Goal: Task Accomplishment & Management: Use online tool/utility

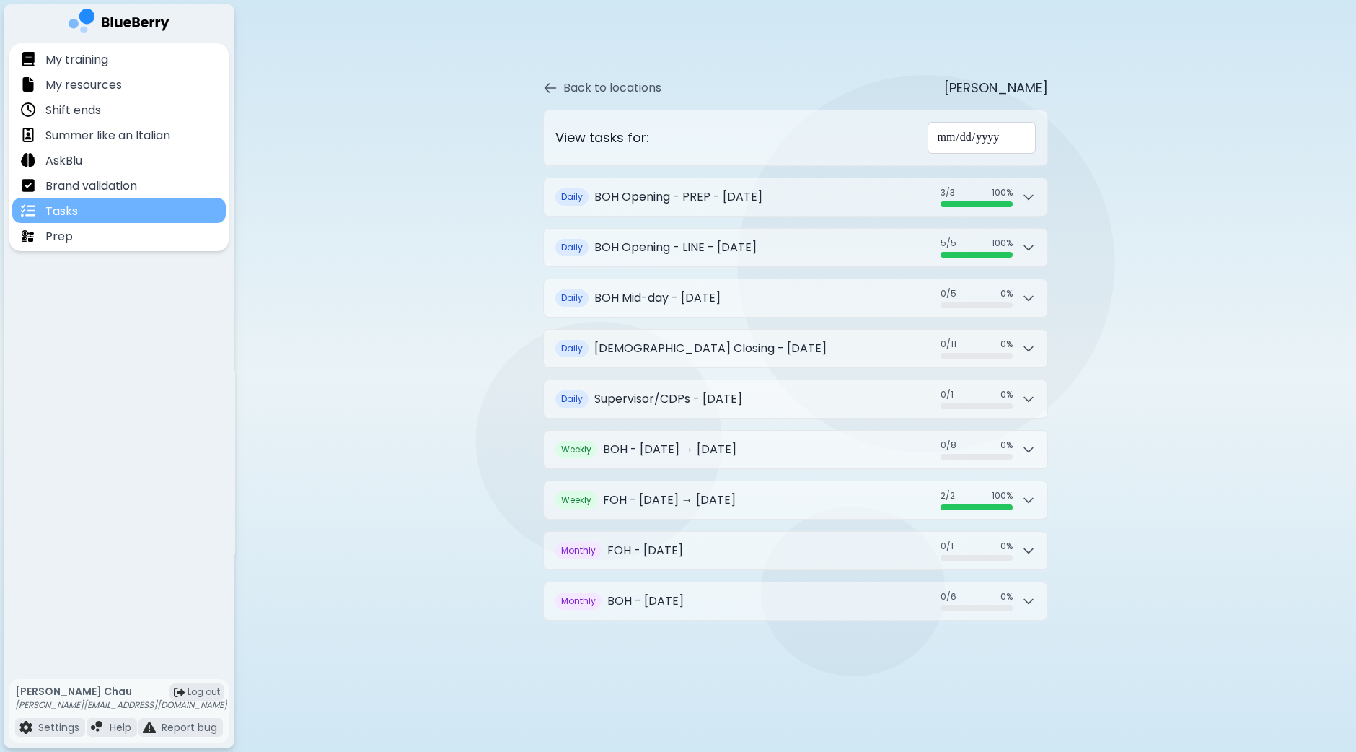
click at [92, 216] on div "Tasks" at bounding box center [119, 210] width 214 height 25
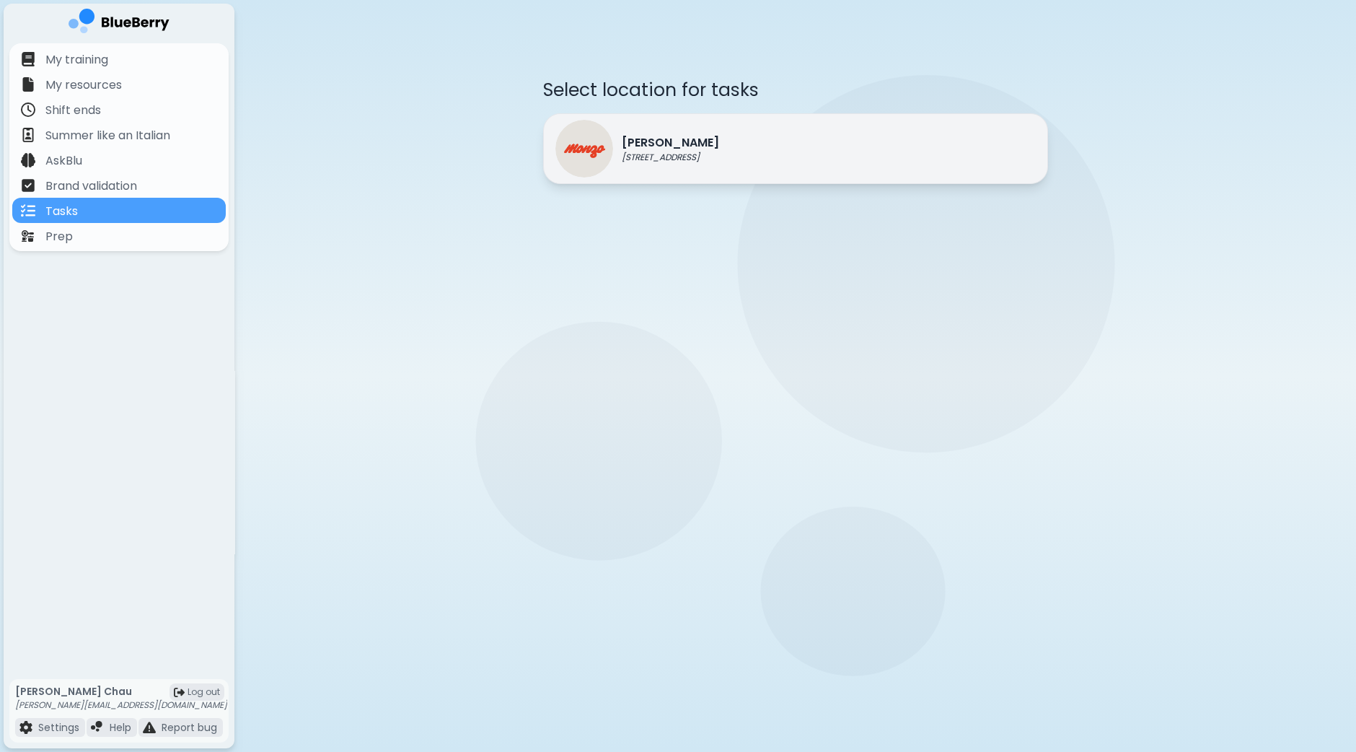
click at [645, 148] on p "[PERSON_NAME]" at bounding box center [670, 142] width 97 height 17
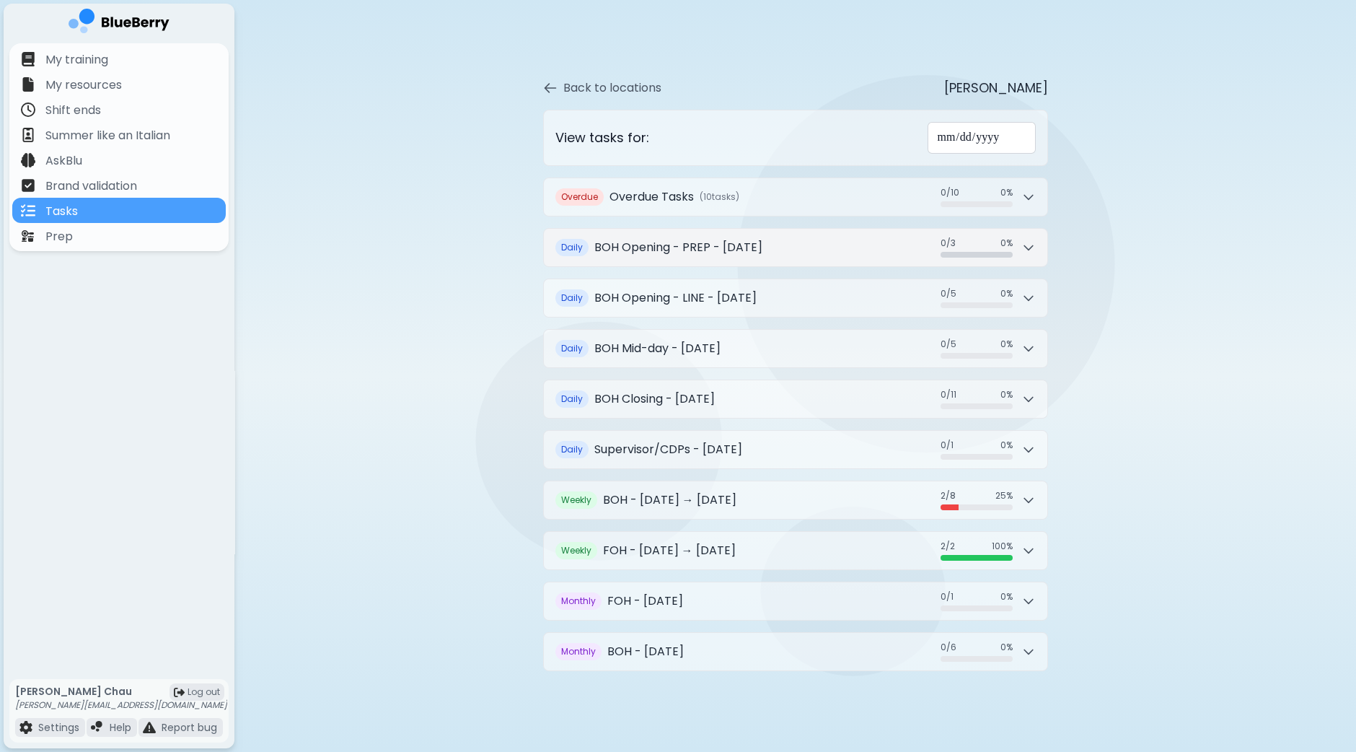
click at [1039, 246] on button "Daily BOH Opening - PREP - [DATE] 0 / 3 0 / 3 0 %" at bounding box center [795, 248] width 503 height 38
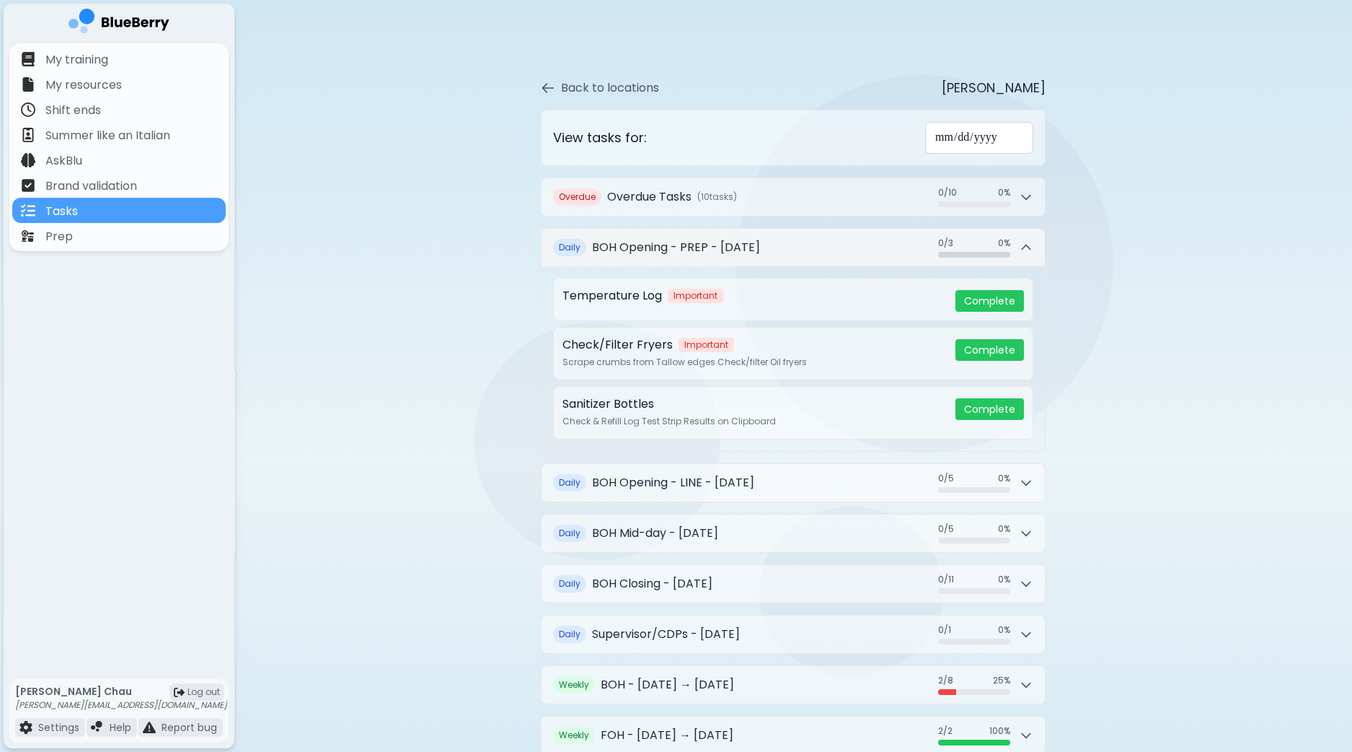
click at [1039, 246] on button "Daily BOH Opening - PREP - [DATE] 0 / 3 0 / 3 0 %" at bounding box center [793, 248] width 503 height 38
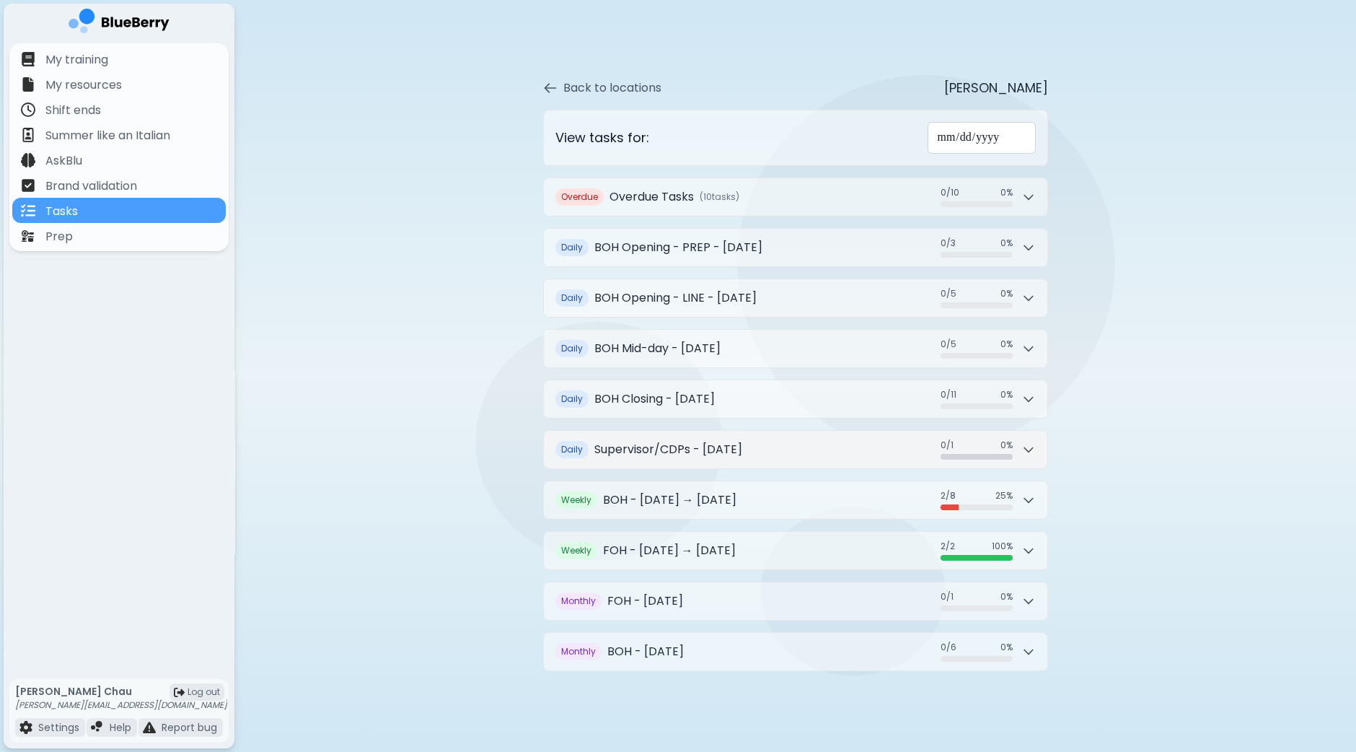
click at [1032, 448] on icon at bounding box center [1028, 450] width 9 height 4
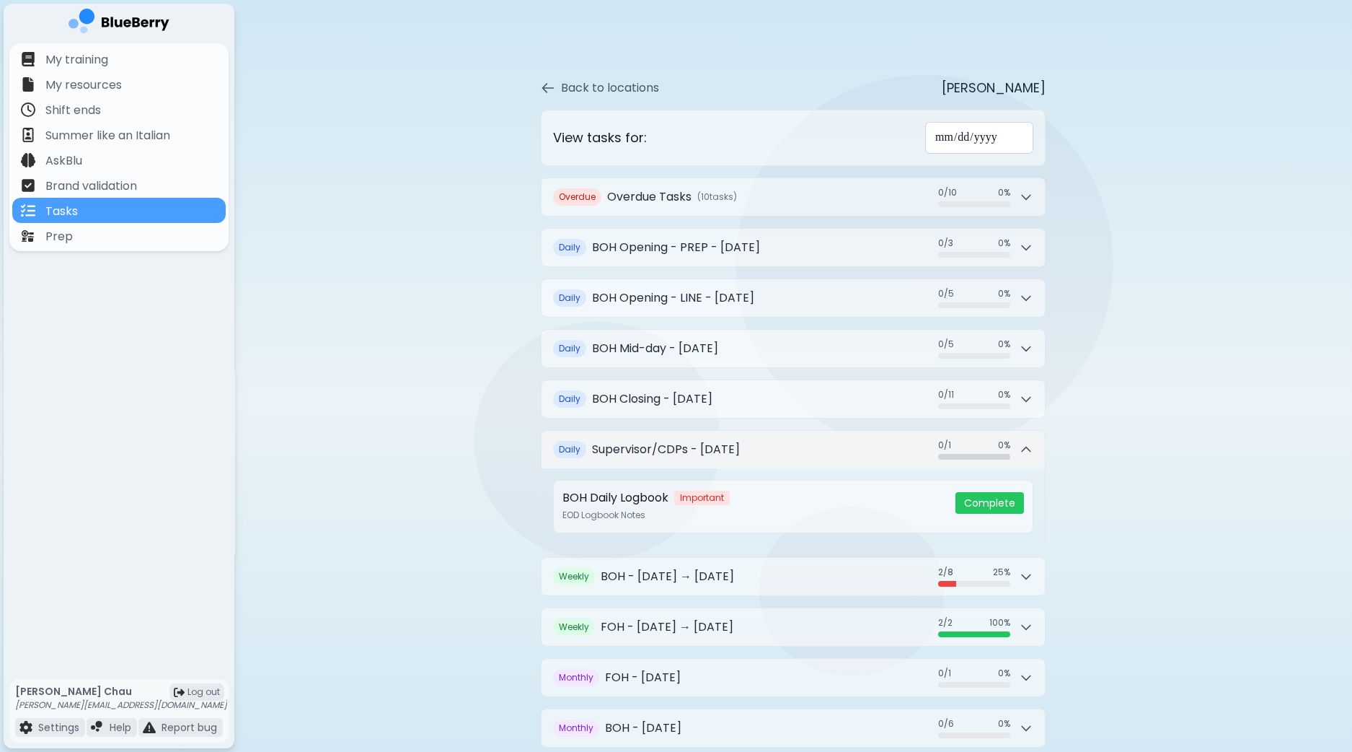
click at [1032, 446] on icon at bounding box center [1026, 449] width 14 height 14
